Goal: Communication & Community: Answer question/provide support

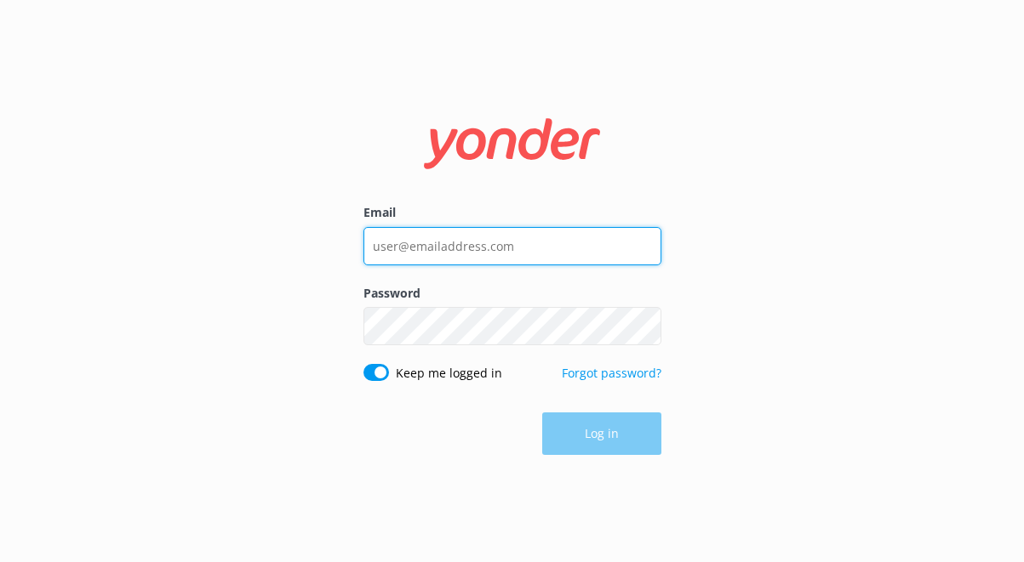
click at [468, 250] on input "Email" at bounding box center [512, 246] width 298 height 38
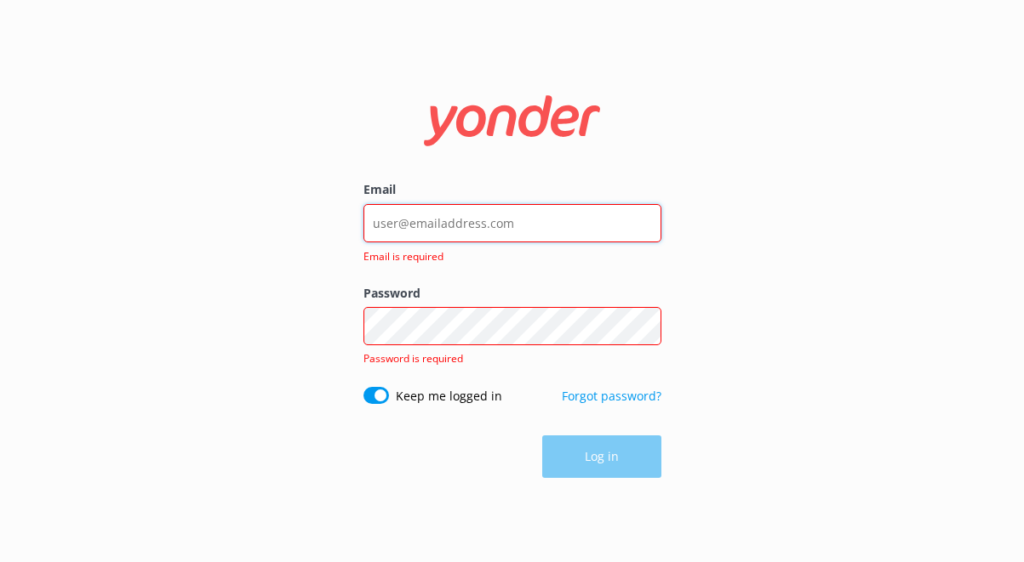
type input "[EMAIL_ADDRESS][DOMAIN_NAME]"
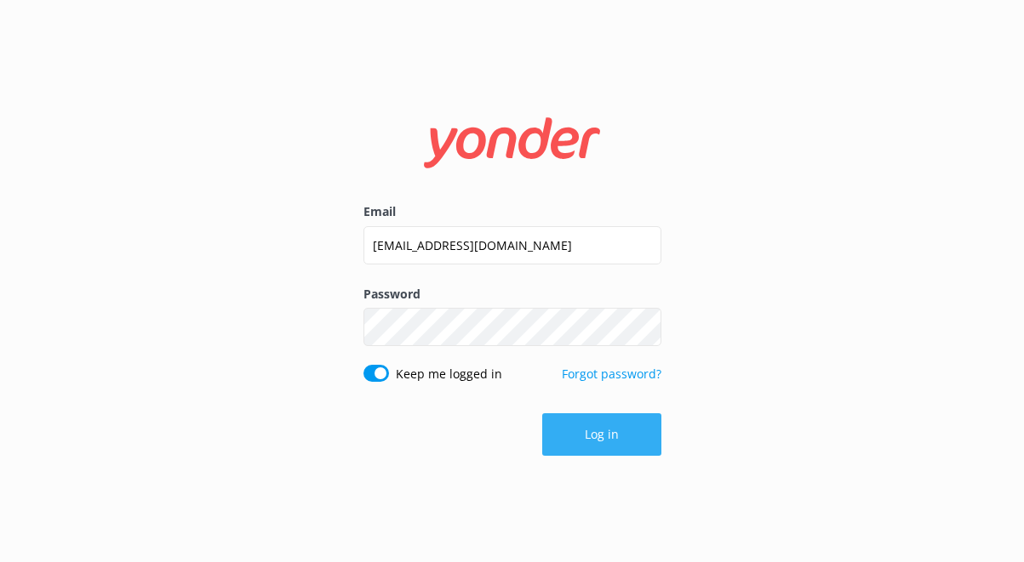
click at [574, 425] on button "Log in" at bounding box center [601, 434] width 119 height 43
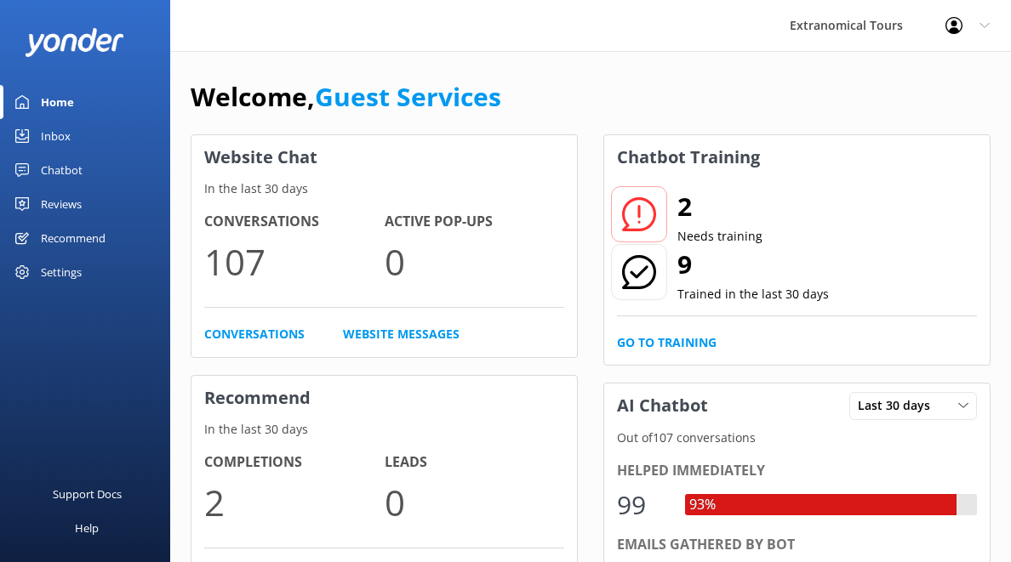
click at [128, 151] on link "Inbox" at bounding box center [85, 136] width 170 height 34
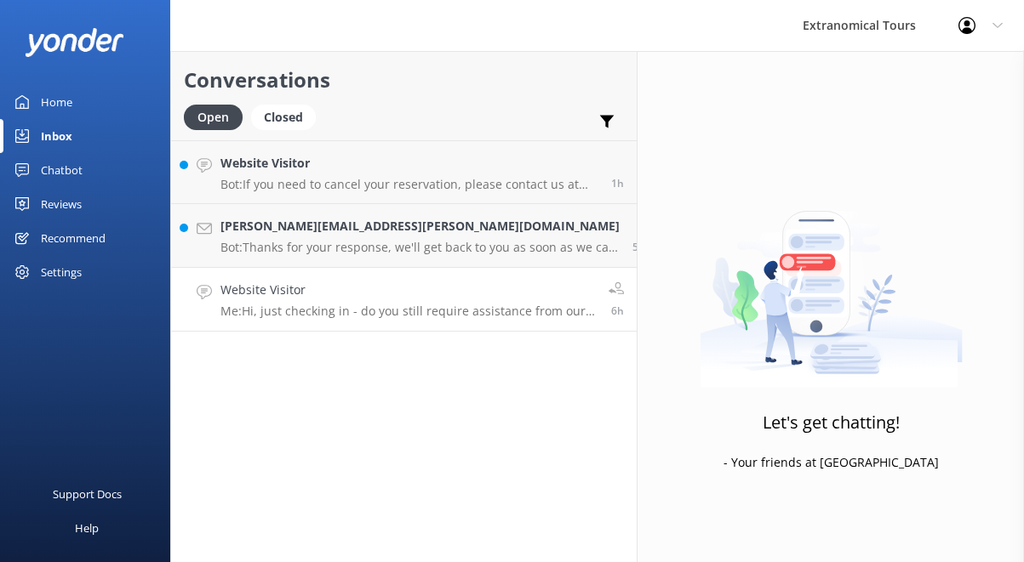
click at [329, 279] on link "Website Visitor Me: Hi, just checking in - do you still require assistance from…" at bounding box center [403, 300] width 465 height 64
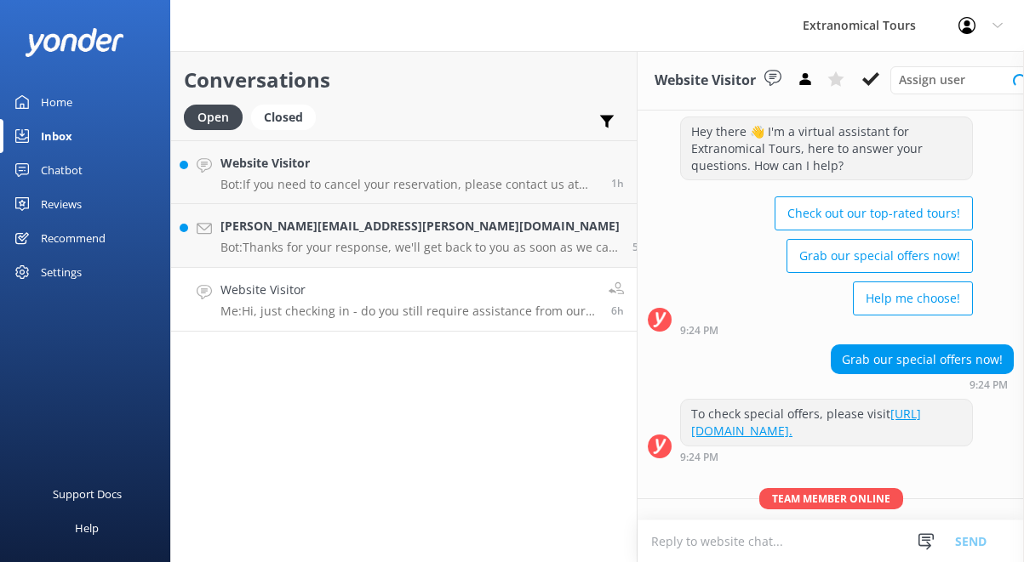
scroll to position [56, 0]
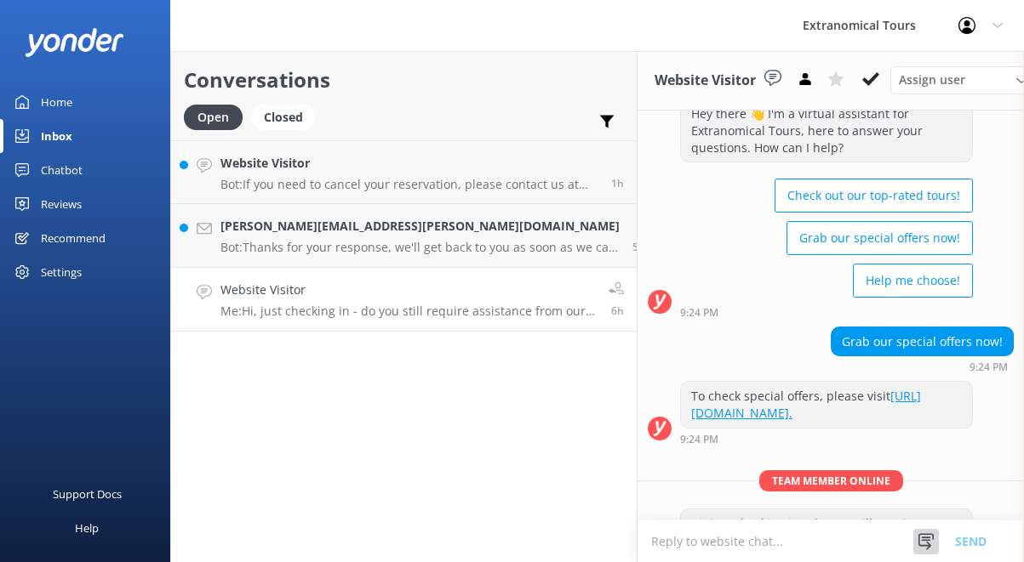
click at [913, 533] on div at bounding box center [926, 542] width 26 height 26
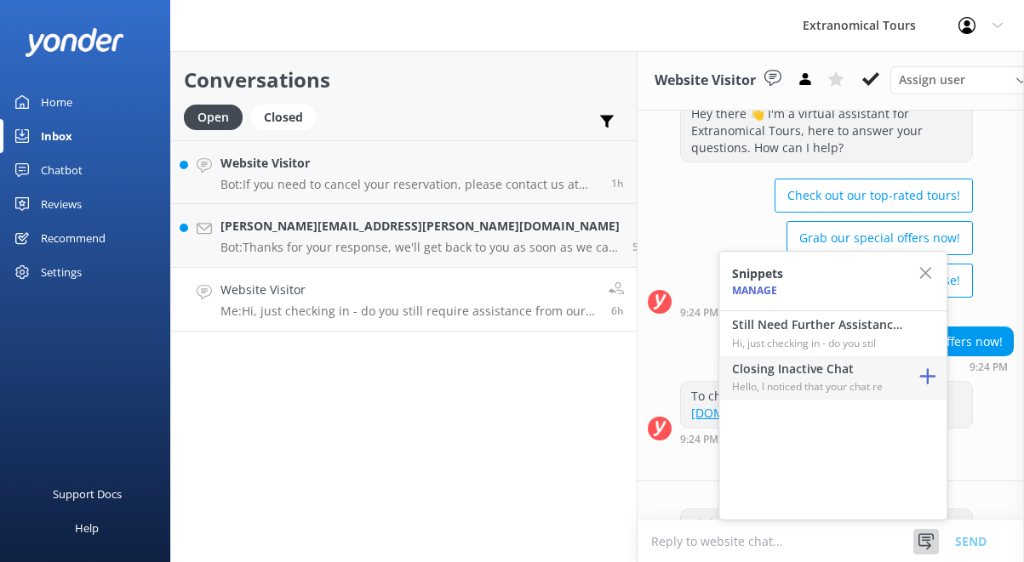
click at [864, 385] on p "Hello, I noticed that your chat re" at bounding box center [817, 387] width 170 height 16
type textarea "Hello, I noticed that your chat remains open, but inactive. I will close this l…"
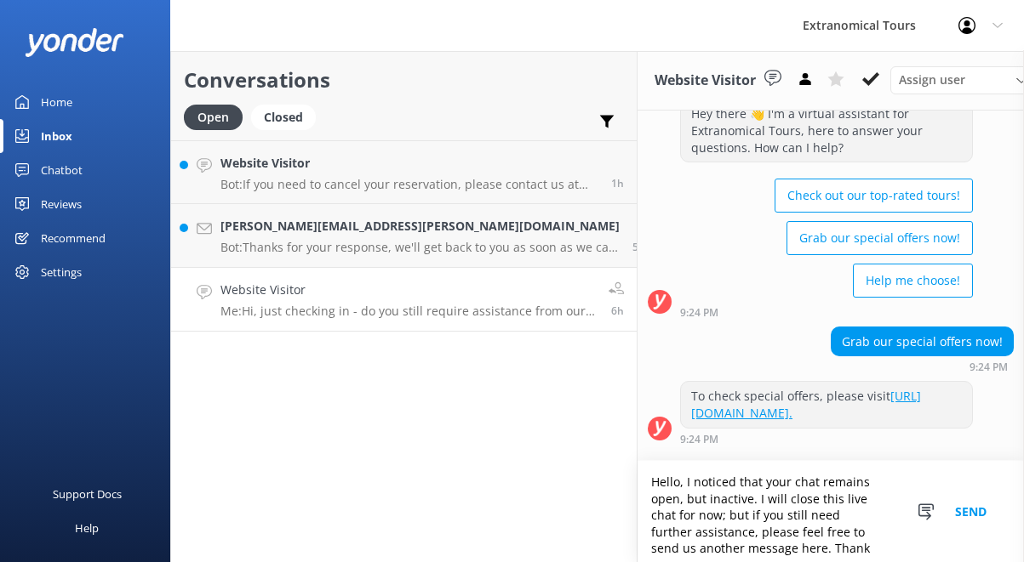
click at [974, 522] on button "Send" at bounding box center [970, 511] width 64 height 101
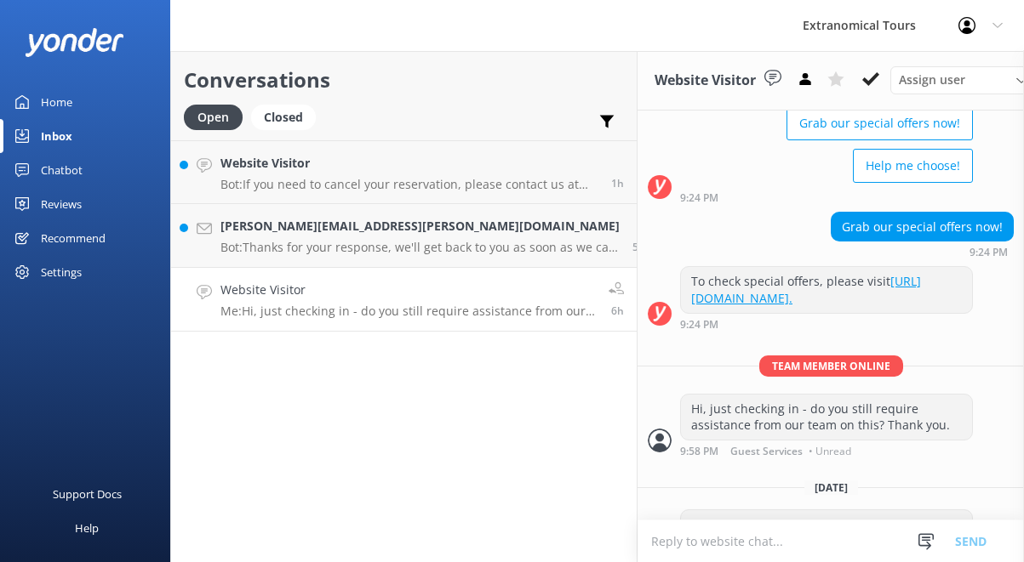
scroll to position [206, 0]
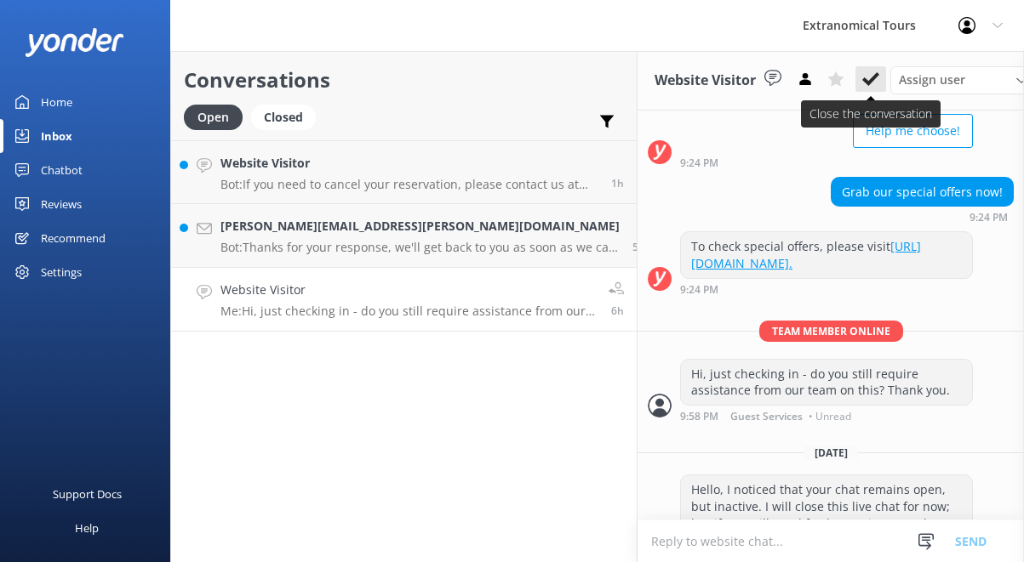
click at [862, 75] on use at bounding box center [870, 79] width 17 height 14
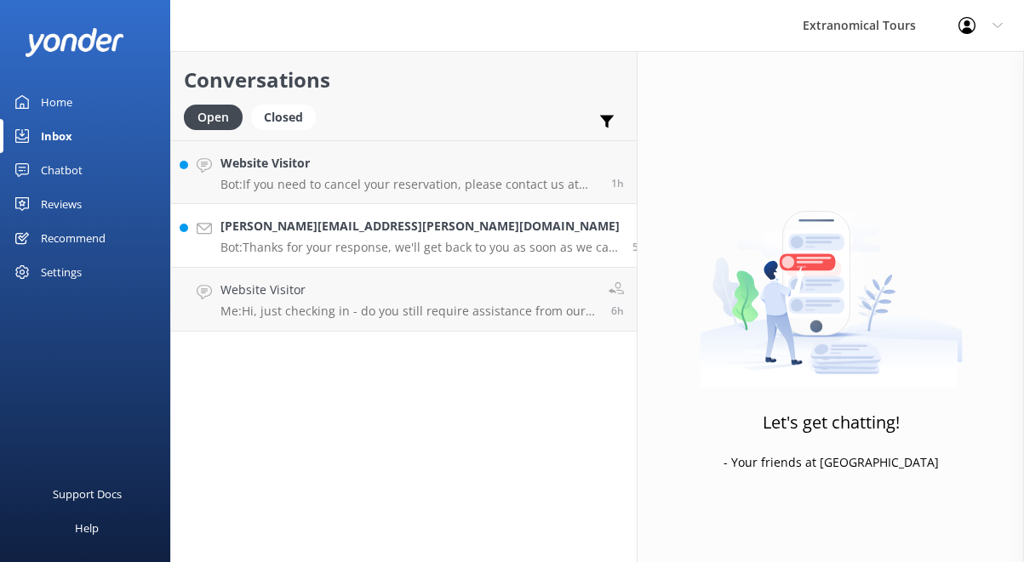
click at [334, 239] on div "[PERSON_NAME][EMAIL_ADDRESS][PERSON_NAME][DOMAIN_NAME] Bot: Thanks for your res…" at bounding box center [419, 235] width 399 height 37
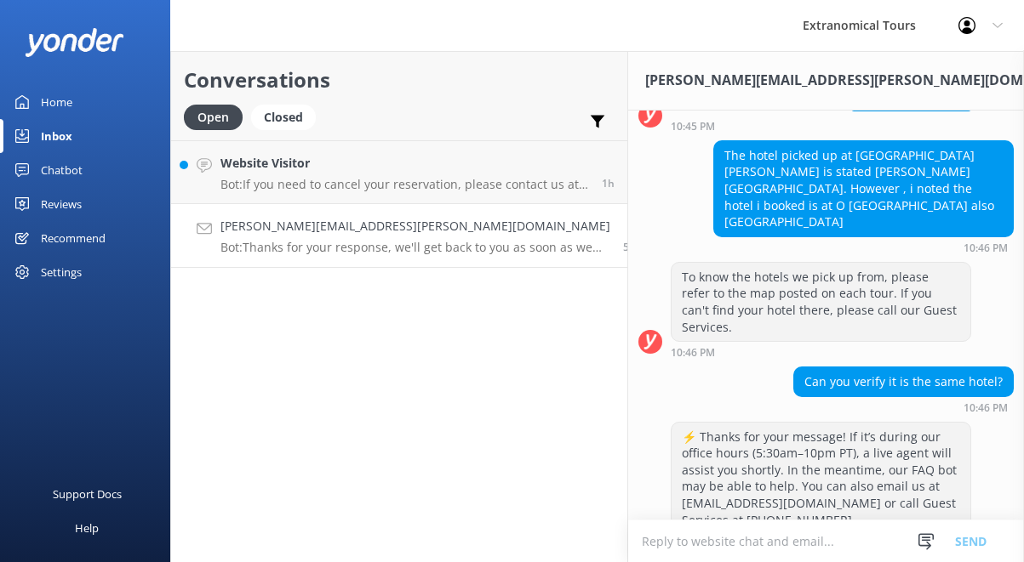
scroll to position [237, 0]
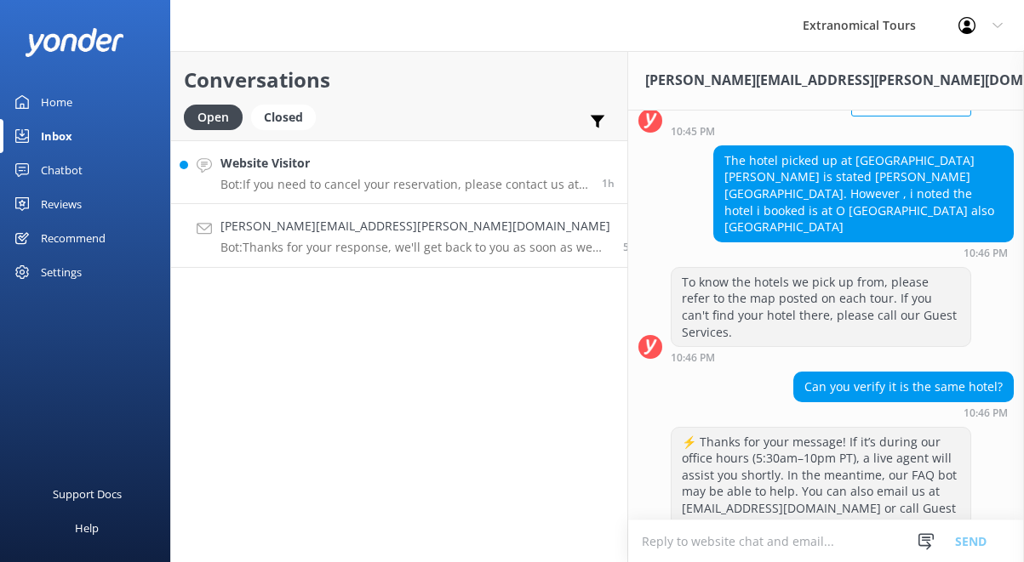
click at [393, 185] on p "Bot: If you need to cancel your reservation, please contact us at [PHONE_NUMBER…" at bounding box center [404, 184] width 368 height 15
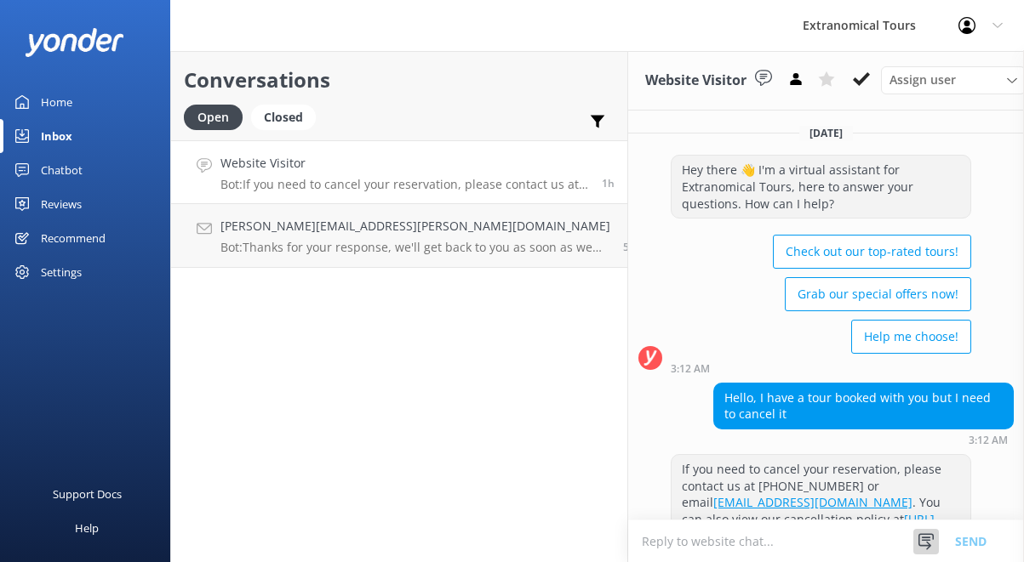
click at [915, 534] on div at bounding box center [926, 542] width 26 height 26
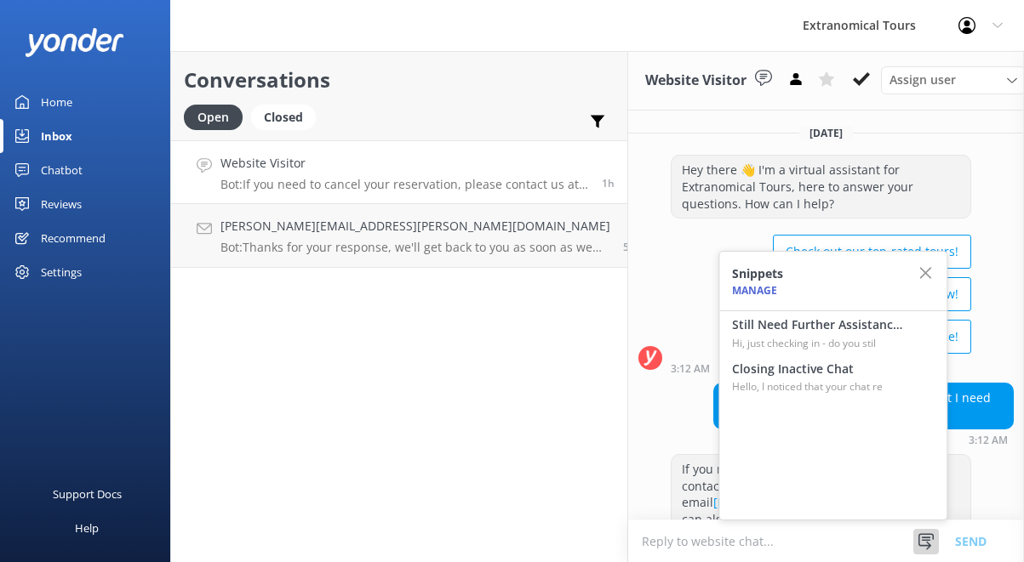
click at [628, 543] on textarea at bounding box center [826, 542] width 396 height 42
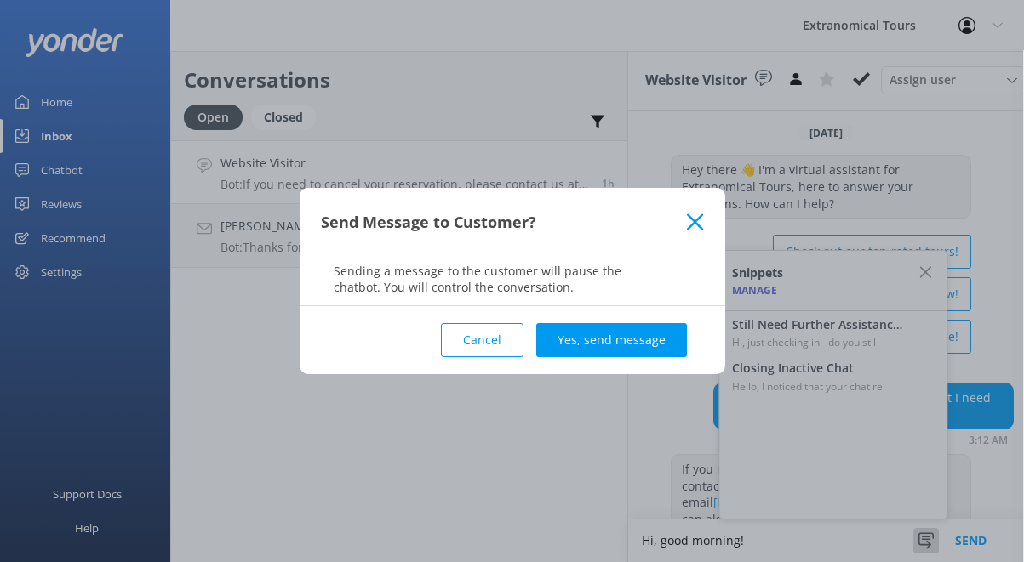
type textarea "Hi, good morning!"
click at [688, 248] on div "Send Message to Customer?" at bounding box center [511, 222] width 425 height 68
click at [695, 236] on div "Send Message to Customer?" at bounding box center [511, 222] width 425 height 68
click at [694, 225] on icon at bounding box center [695, 222] width 16 height 17
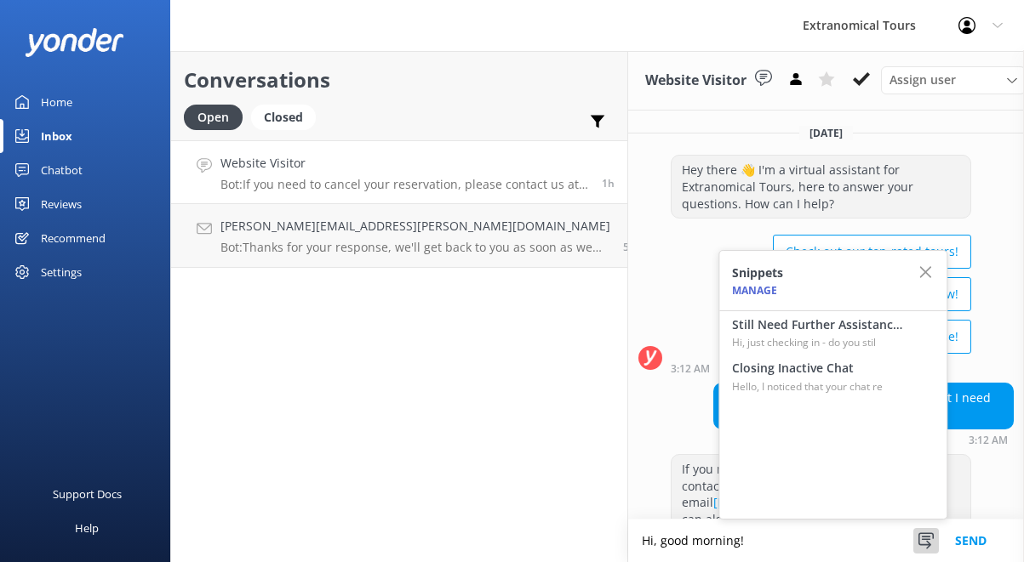
click at [652, 533] on textarea "Hi, good morning!" at bounding box center [826, 541] width 396 height 43
click at [652, 531] on textarea "Hi, good morning!" at bounding box center [826, 541] width 396 height 43
click at [825, 347] on p "Hi, just checking in - do you stil" at bounding box center [817, 343] width 170 height 16
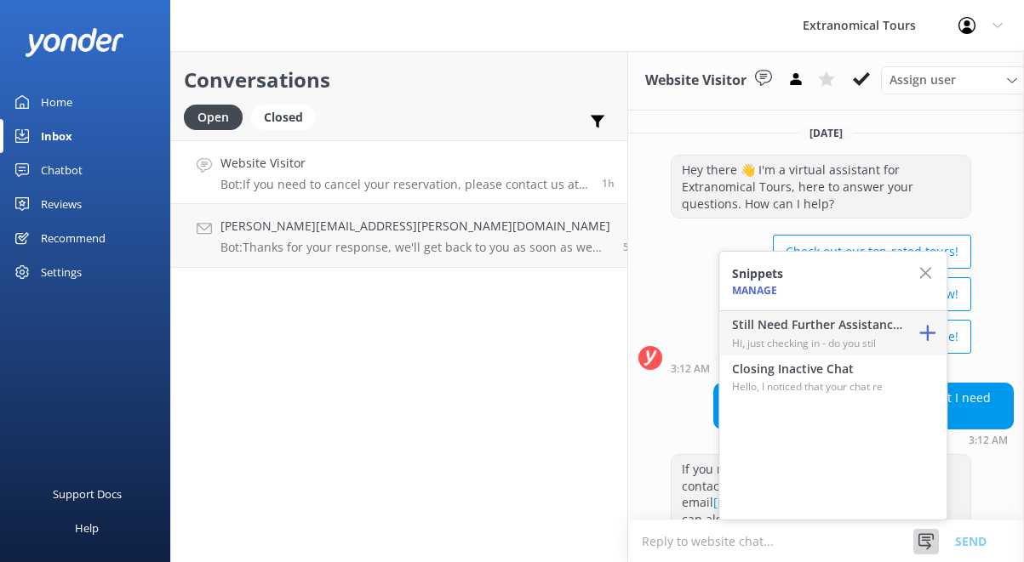
type textarea "Hi, just checking in - do you still require assistance from our team on this? T…"
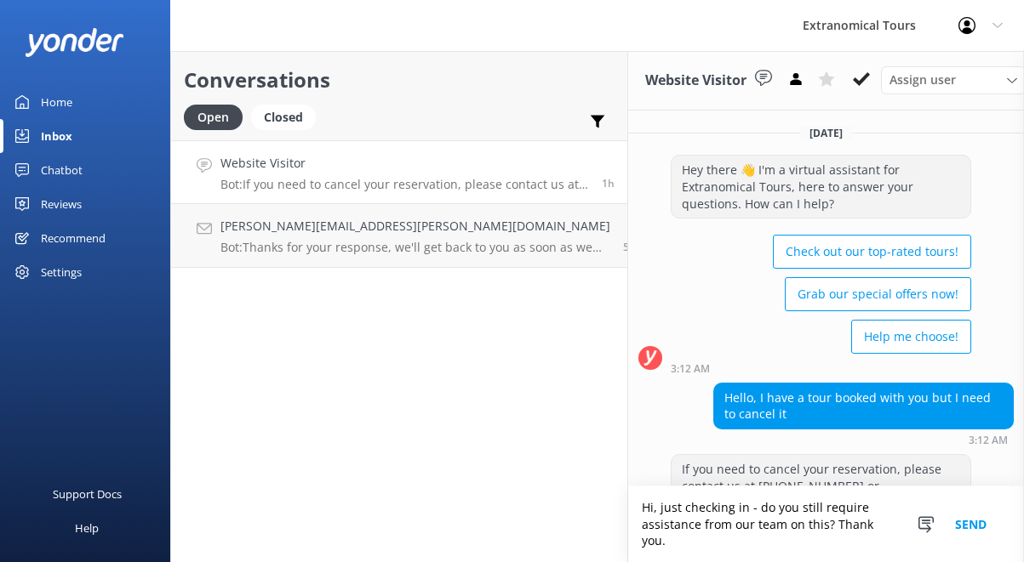
click at [959, 522] on button "Send" at bounding box center [970, 525] width 64 height 76
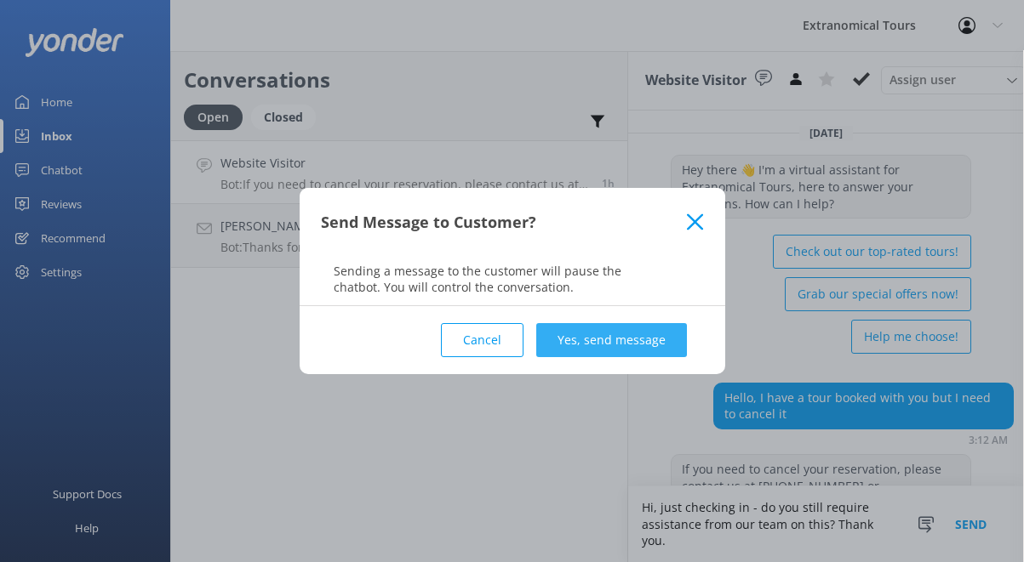
click at [603, 343] on button "Yes, send message" at bounding box center [611, 340] width 151 height 34
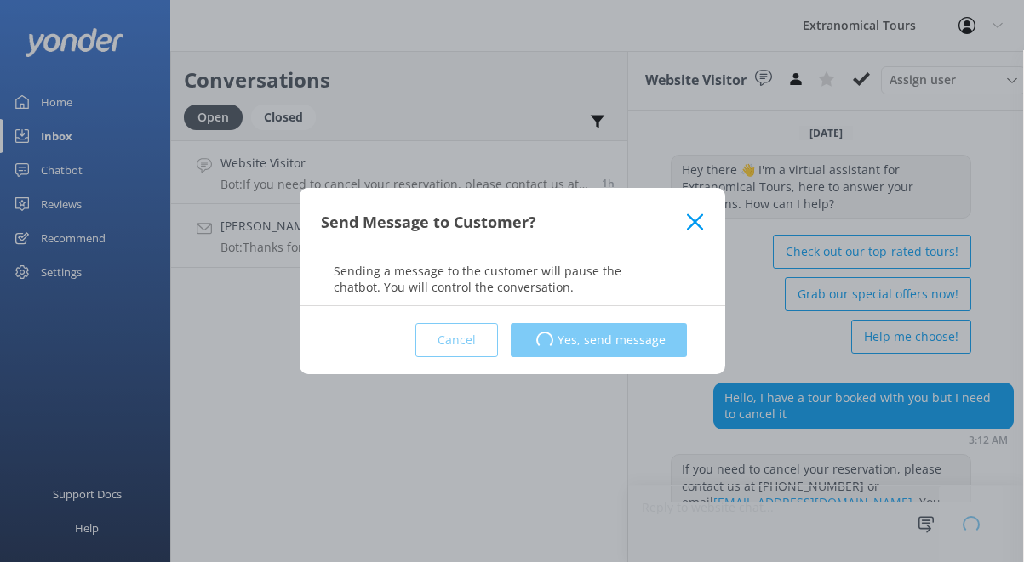
click at [253, 257] on link "[PERSON_NAME][EMAIL_ADDRESS][PERSON_NAME][DOMAIN_NAME] Bot: Thanks for your res…" at bounding box center [399, 236] width 456 height 64
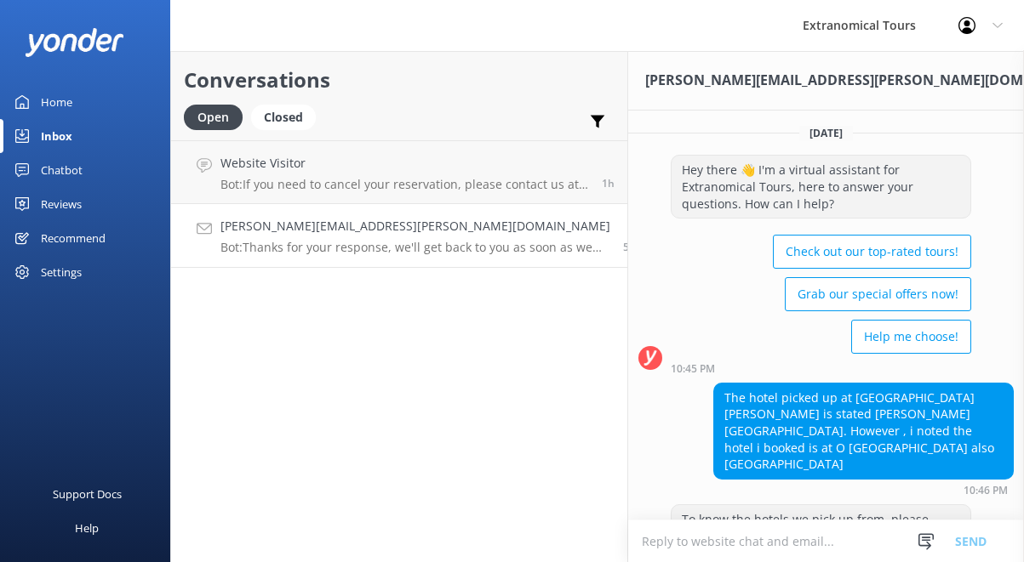
click at [289, 251] on p "Bot: Thanks for your response, we'll get back to you as soon as we can during o…" at bounding box center [415, 247] width 390 height 15
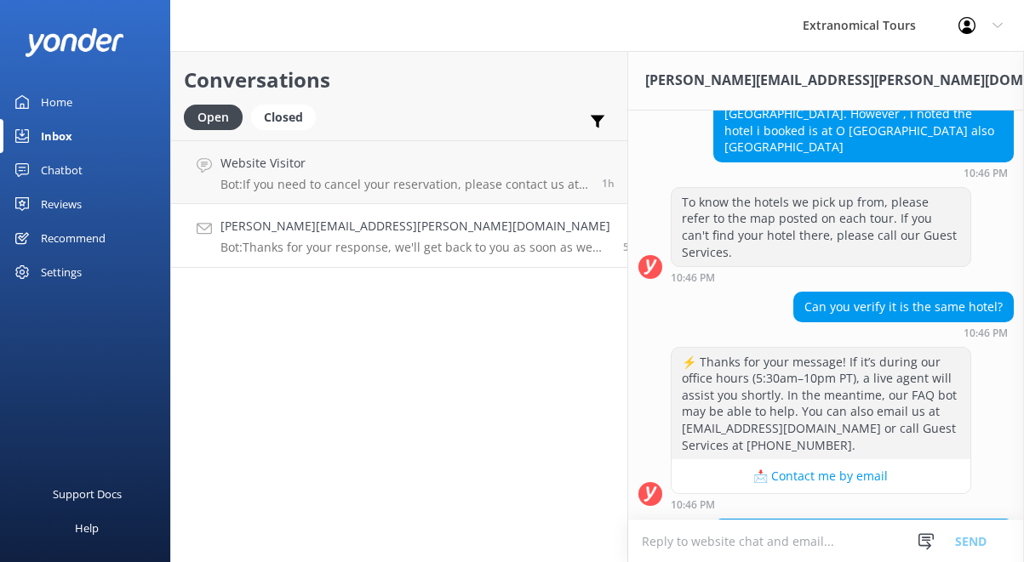
scroll to position [400, 0]
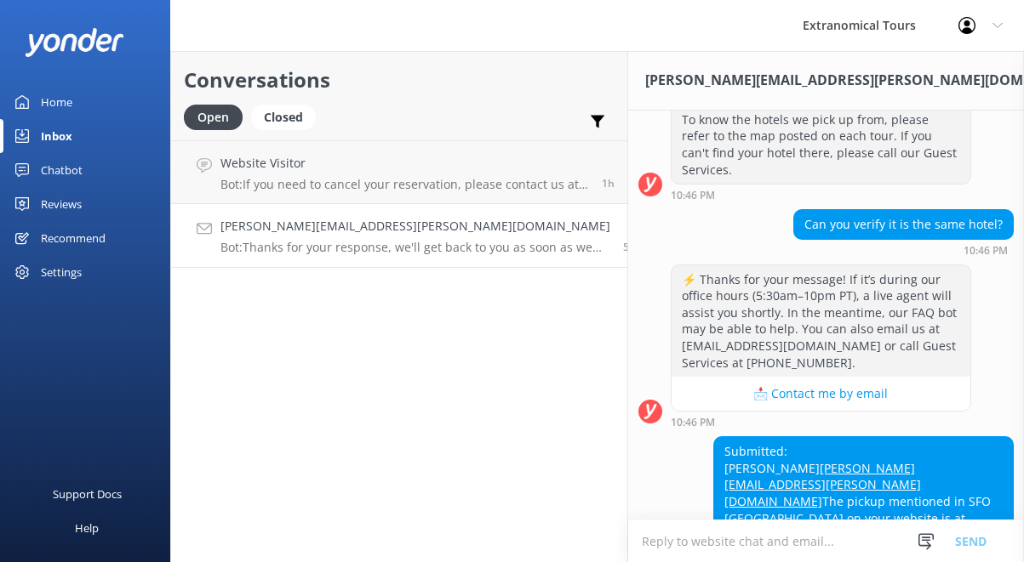
click at [641, 533] on textarea at bounding box center [826, 542] width 396 height 42
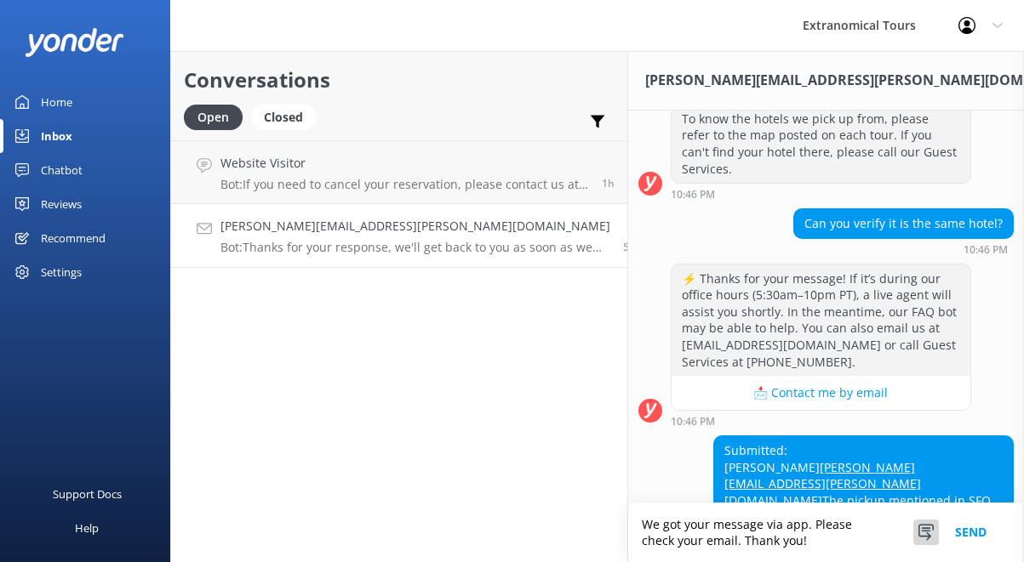
scroll to position [417, 0]
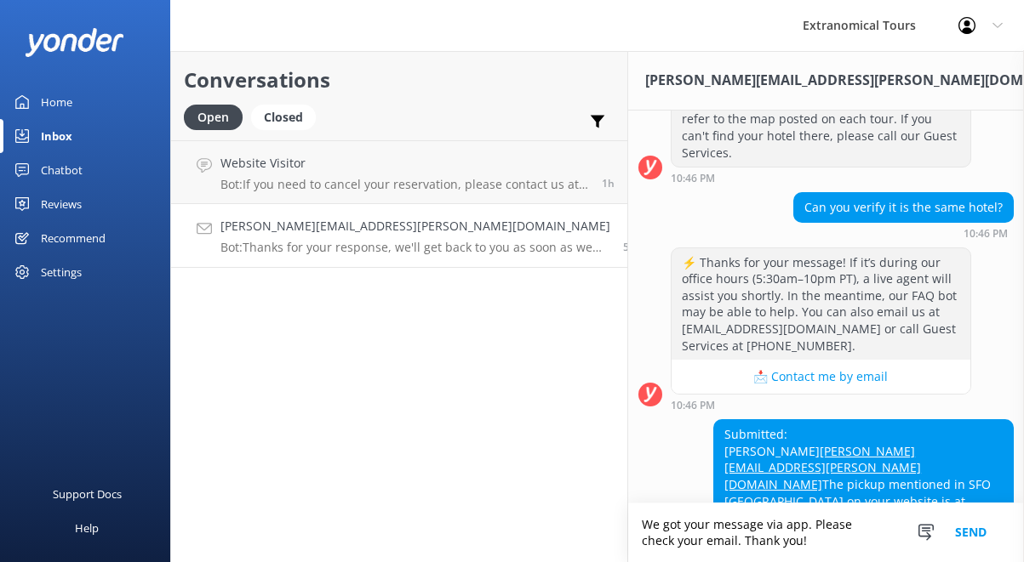
type textarea "We got your message via app. Please check your email. Thank you!"
click at [967, 532] on button "Send" at bounding box center [970, 533] width 64 height 59
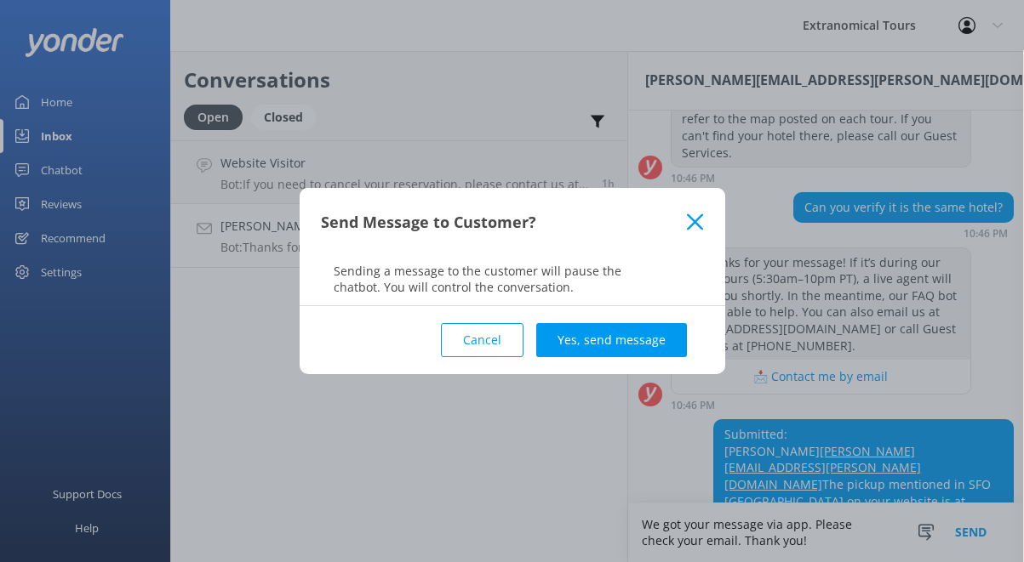
click at [637, 321] on div "Cancel Yes, send message" at bounding box center [512, 340] width 383 height 68
click at [635, 342] on button "Yes, send message" at bounding box center [611, 340] width 151 height 34
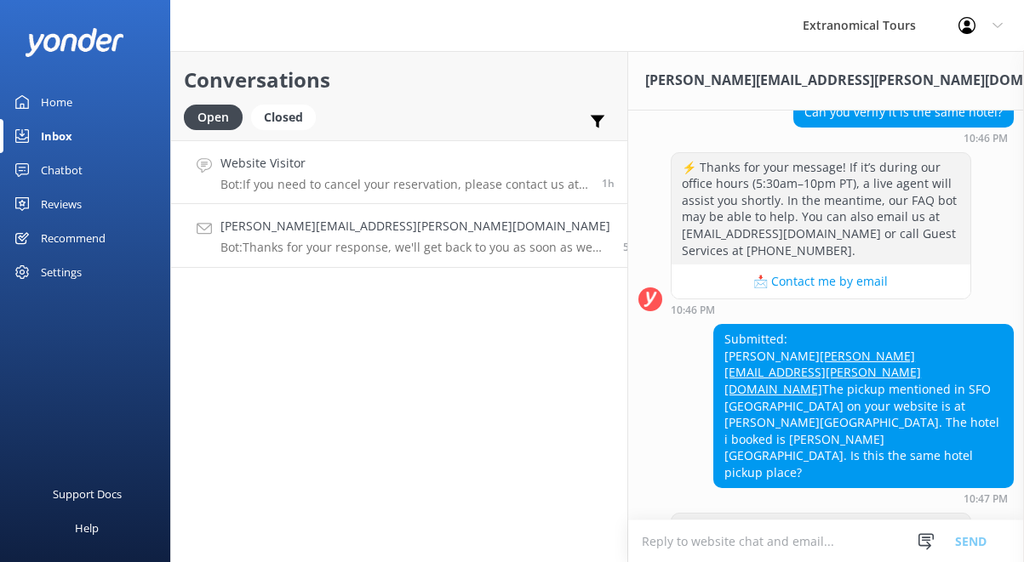
scroll to position [559, 0]
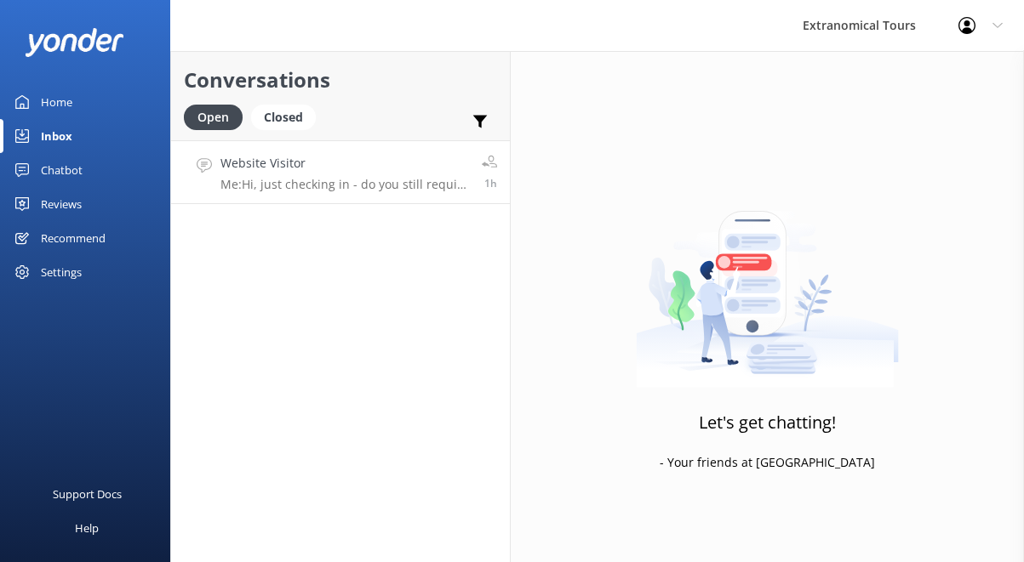
click at [423, 169] on h4 "Website Visitor" at bounding box center [344, 163] width 248 height 19
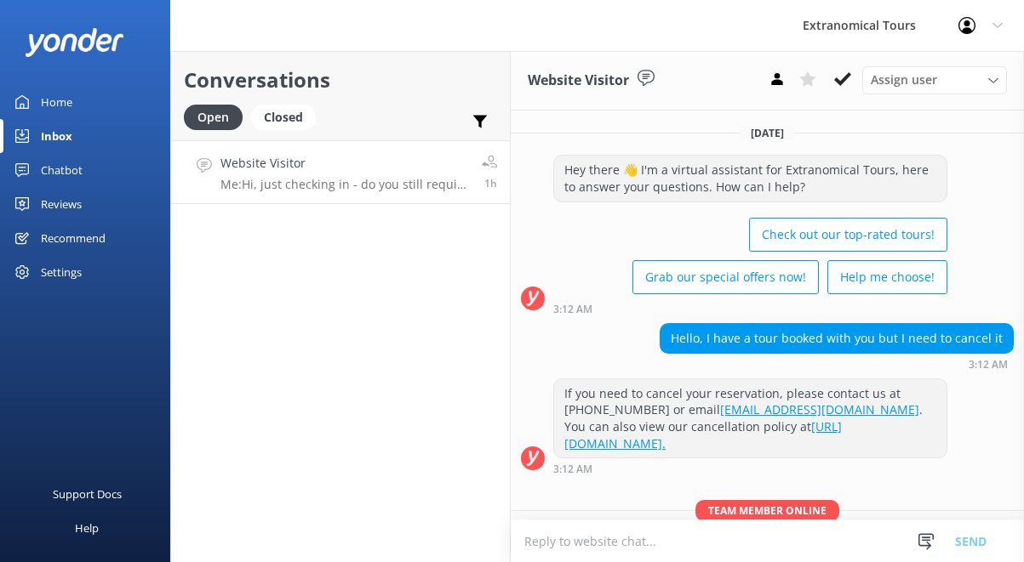
scroll to position [89, 0]
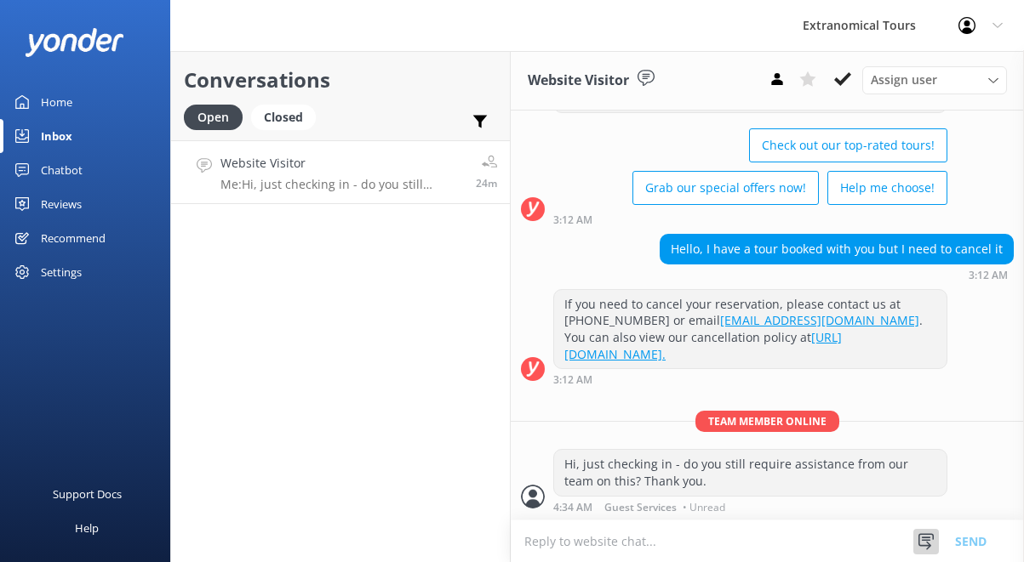
click at [916, 542] on div at bounding box center [926, 542] width 26 height 26
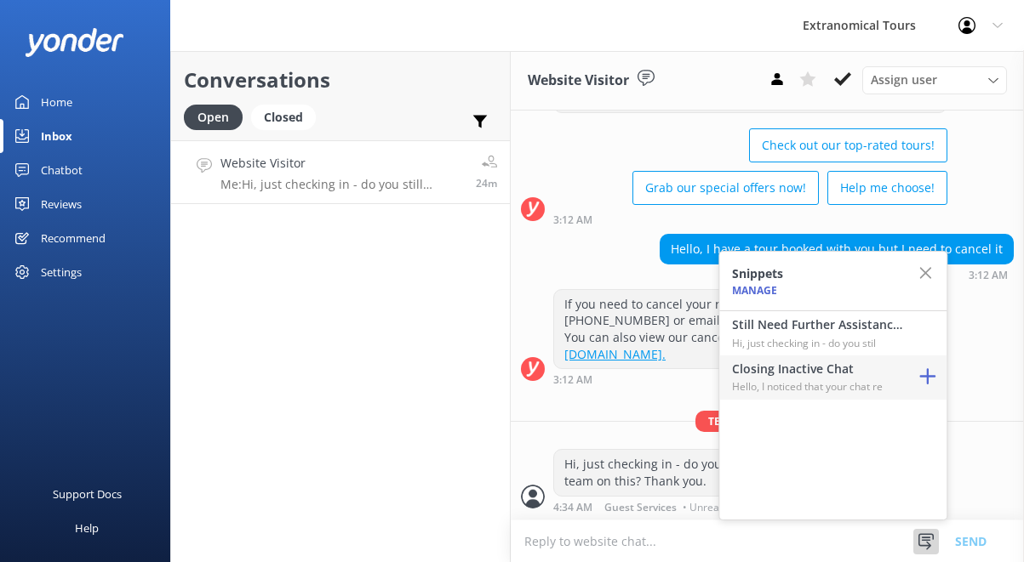
click at [806, 377] on h4 "Closing Inactive Chat" at bounding box center [817, 369] width 170 height 19
type textarea "Hello, I noticed that your chat remains open, but inactive. I will close this l…"
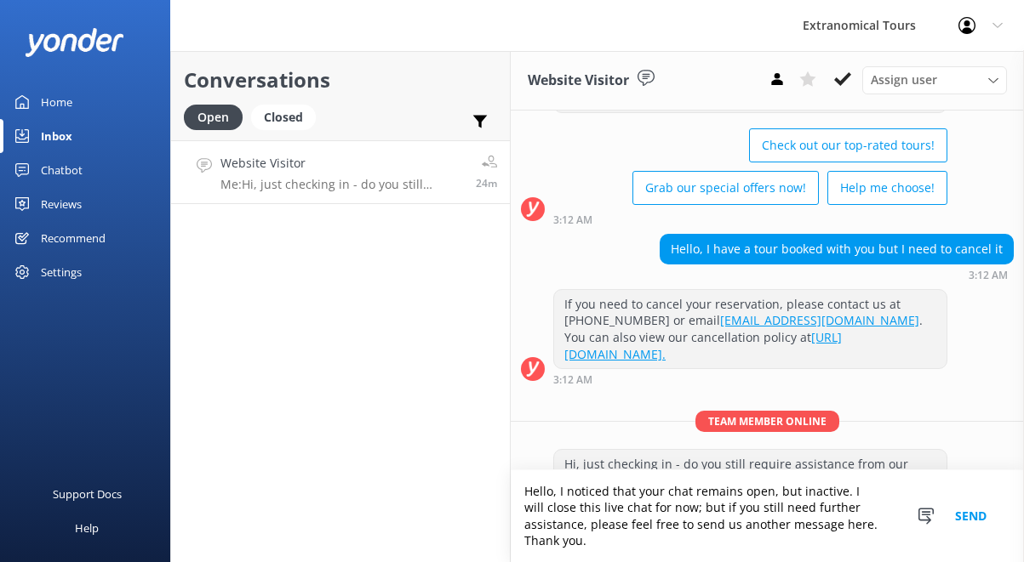
click at [958, 506] on button "Send" at bounding box center [970, 516] width 64 height 92
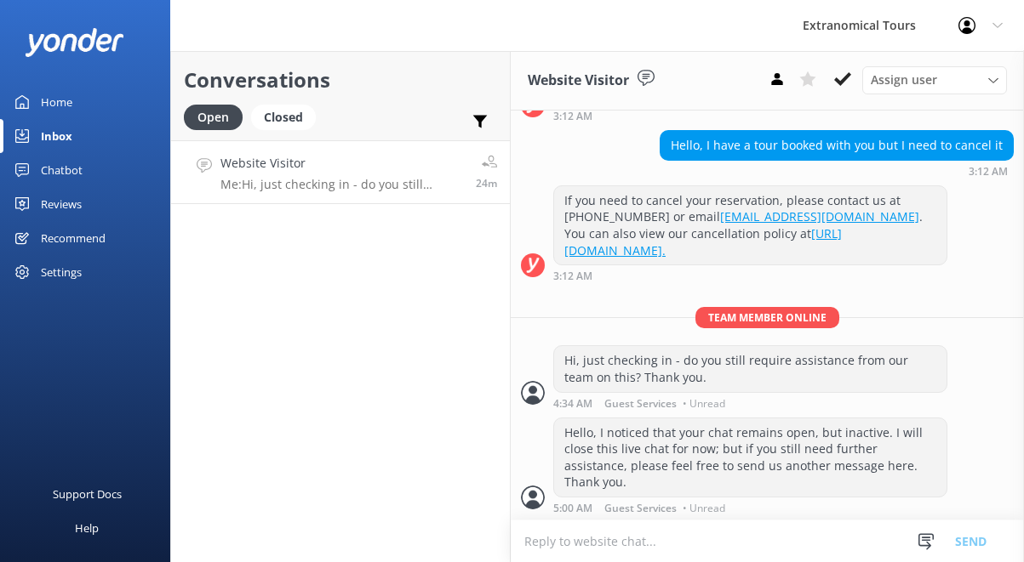
scroll to position [195, 0]
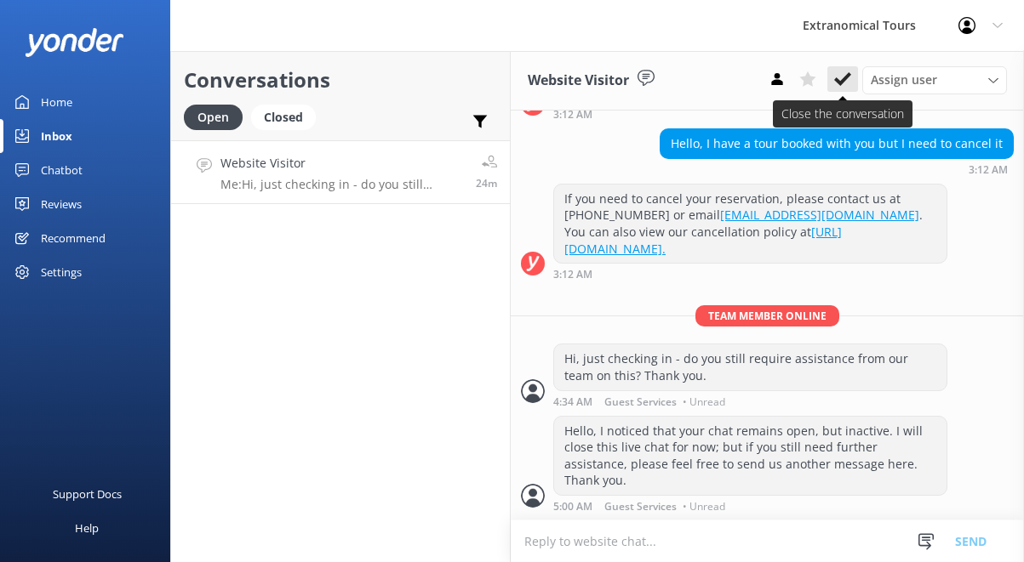
click at [849, 73] on icon at bounding box center [842, 79] width 17 height 17
